Goal: Check status: Check status

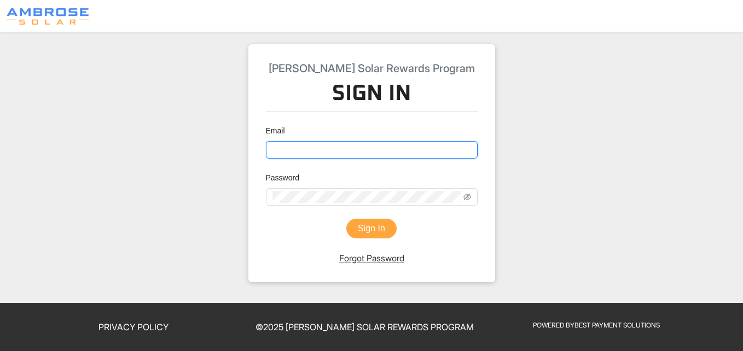
type input "[EMAIL_ADDRESS][DOMAIN_NAME]"
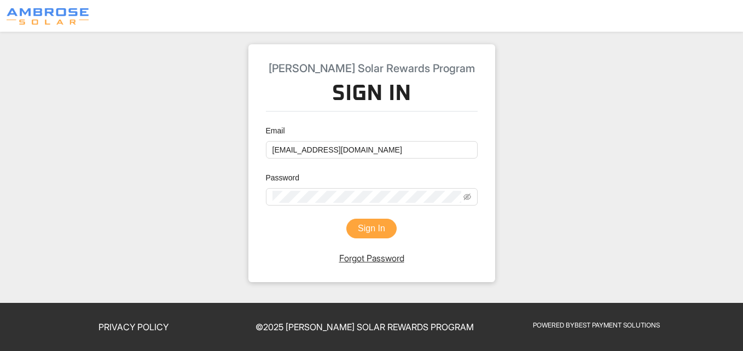
click at [368, 226] on button "Sign In" at bounding box center [371, 229] width 50 height 20
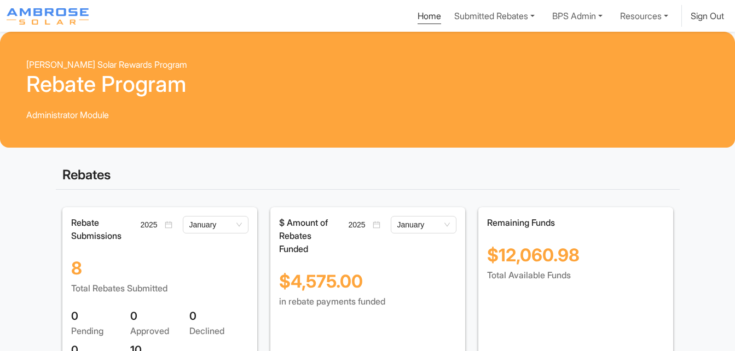
drag, startPoint x: 608, startPoint y: 3, endPoint x: 416, endPoint y: 56, distance: 199.7
click at [416, 56] on div "[PERSON_NAME] Solar Rewards Program Rebate Program Administrator Module" at bounding box center [367, 90] width 735 height 116
click at [478, 15] on link "Submitted Rebates" at bounding box center [494, 15] width 89 height 20
click at [502, 16] on link "Submitted Rebates" at bounding box center [494, 15] width 89 height 20
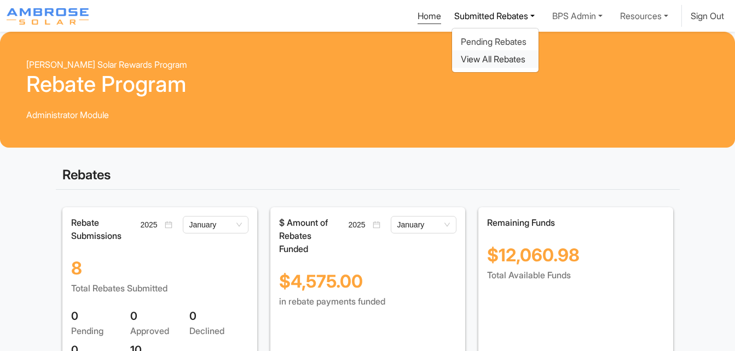
click at [488, 60] on div "View All Rebates" at bounding box center [495, 59] width 69 height 13
